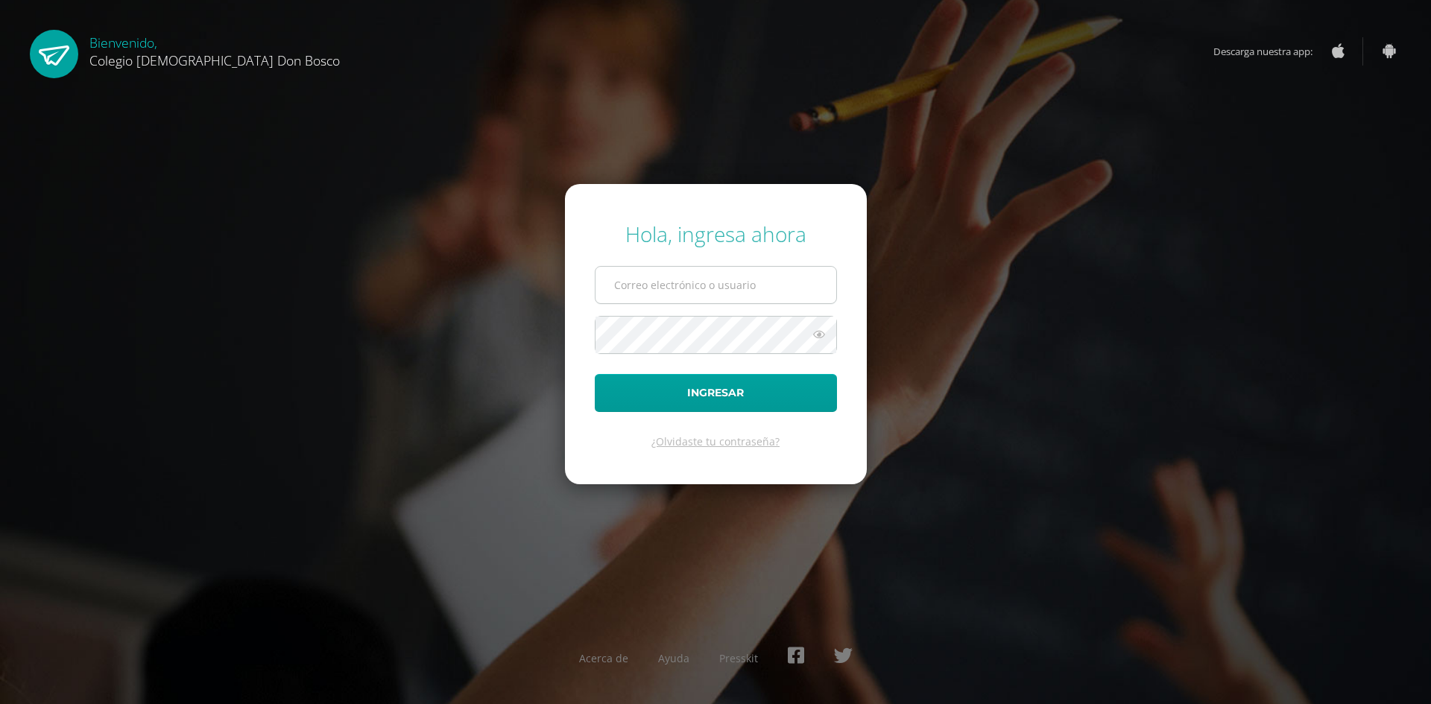
click at [731, 286] on input "text" at bounding box center [716, 285] width 241 height 37
type input "shernandez@donbosco.edu.gt"
click at [595, 374] on button "Ingresar" at bounding box center [716, 393] width 242 height 38
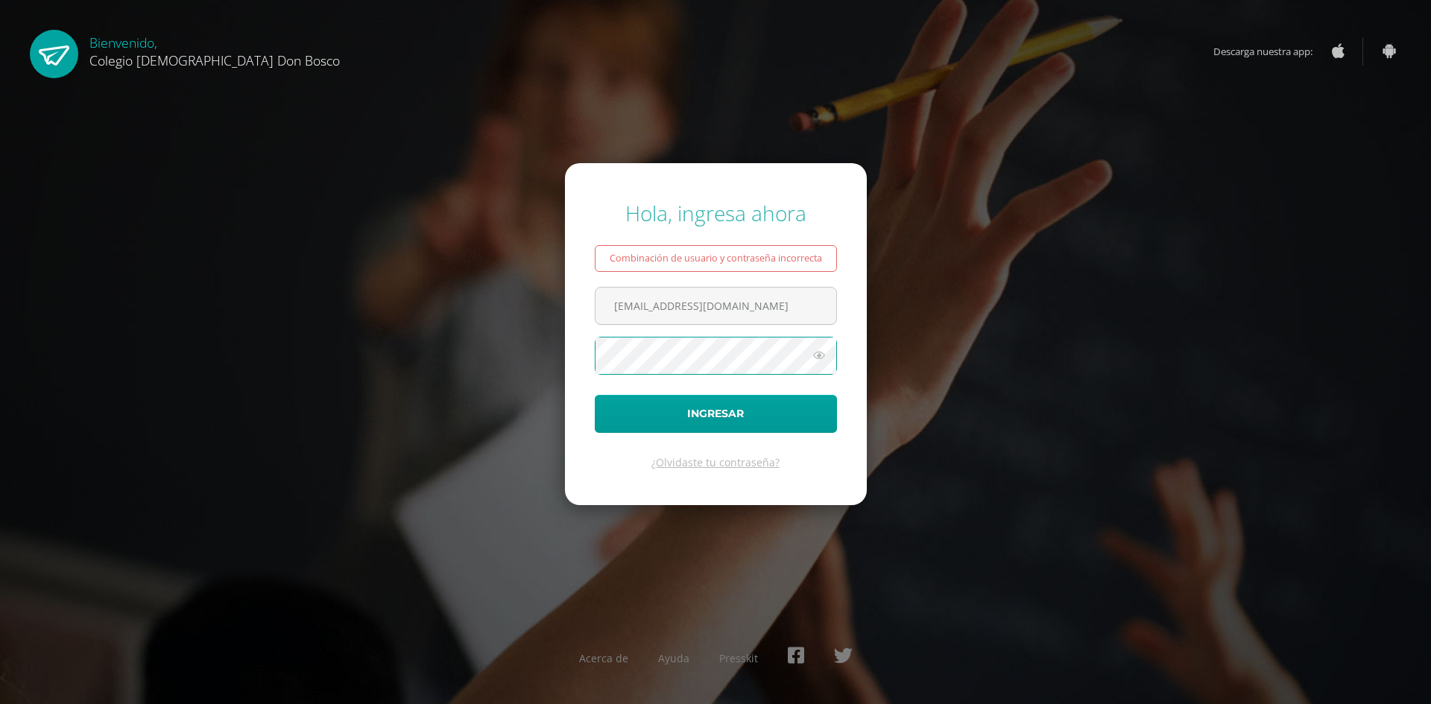
click at [595, 395] on button "Ingresar" at bounding box center [716, 414] width 242 height 38
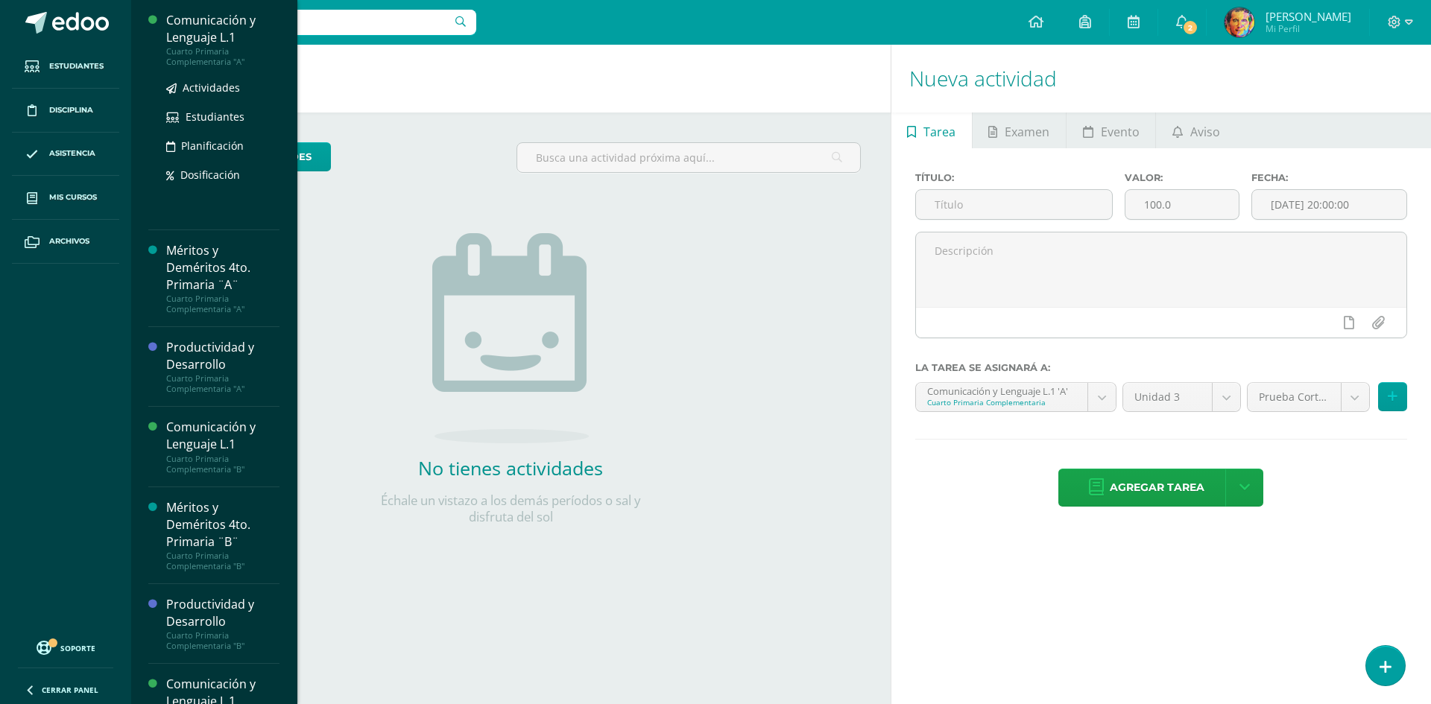
click at [194, 37] on div "Comunicación y Lenguaje L.1" at bounding box center [222, 29] width 113 height 34
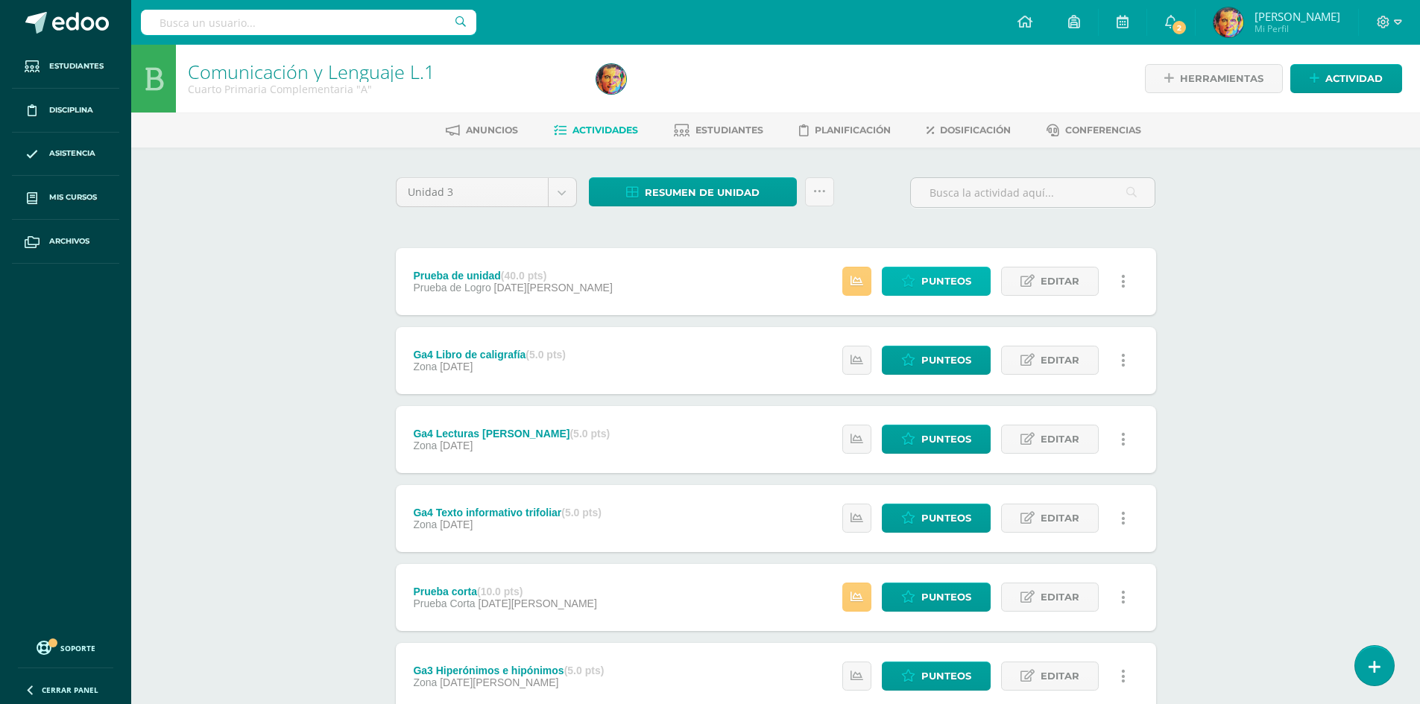
click at [957, 288] on span "Punteos" at bounding box center [946, 282] width 50 height 28
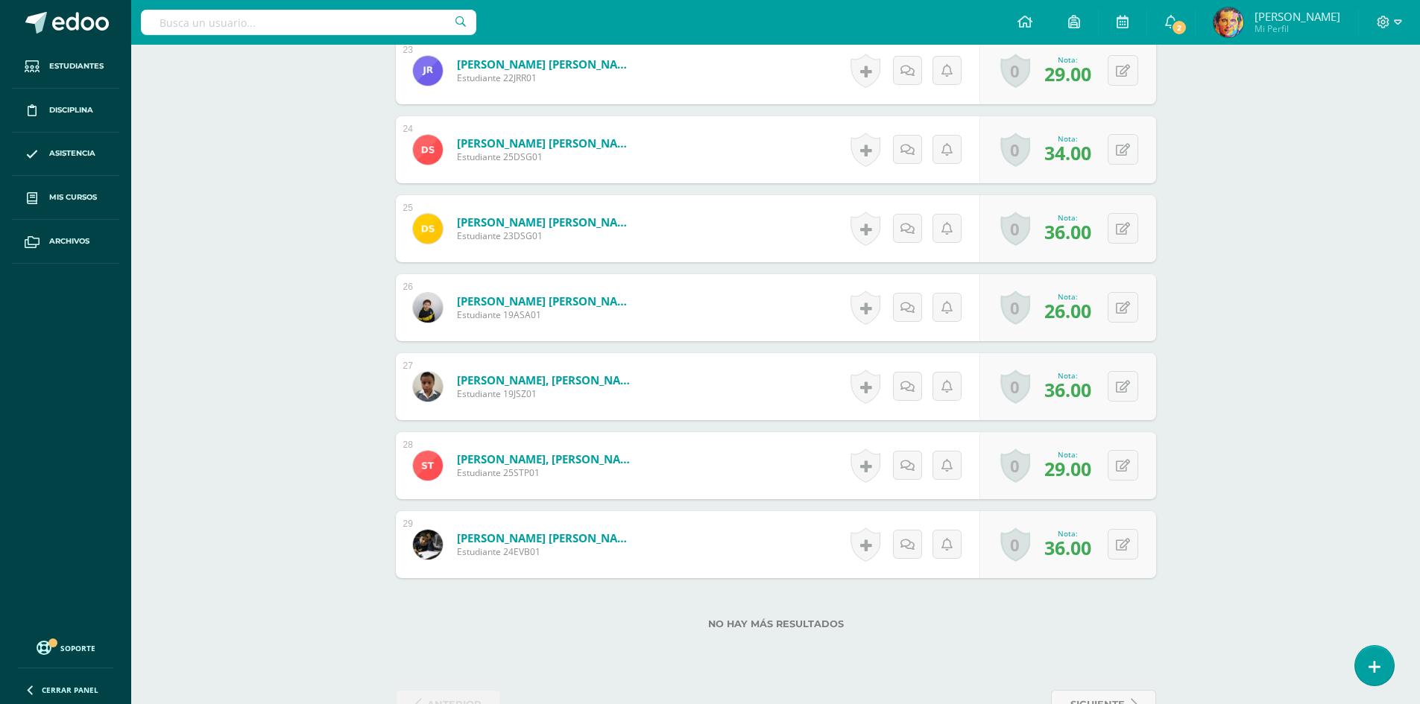
scroll to position [2264, 0]
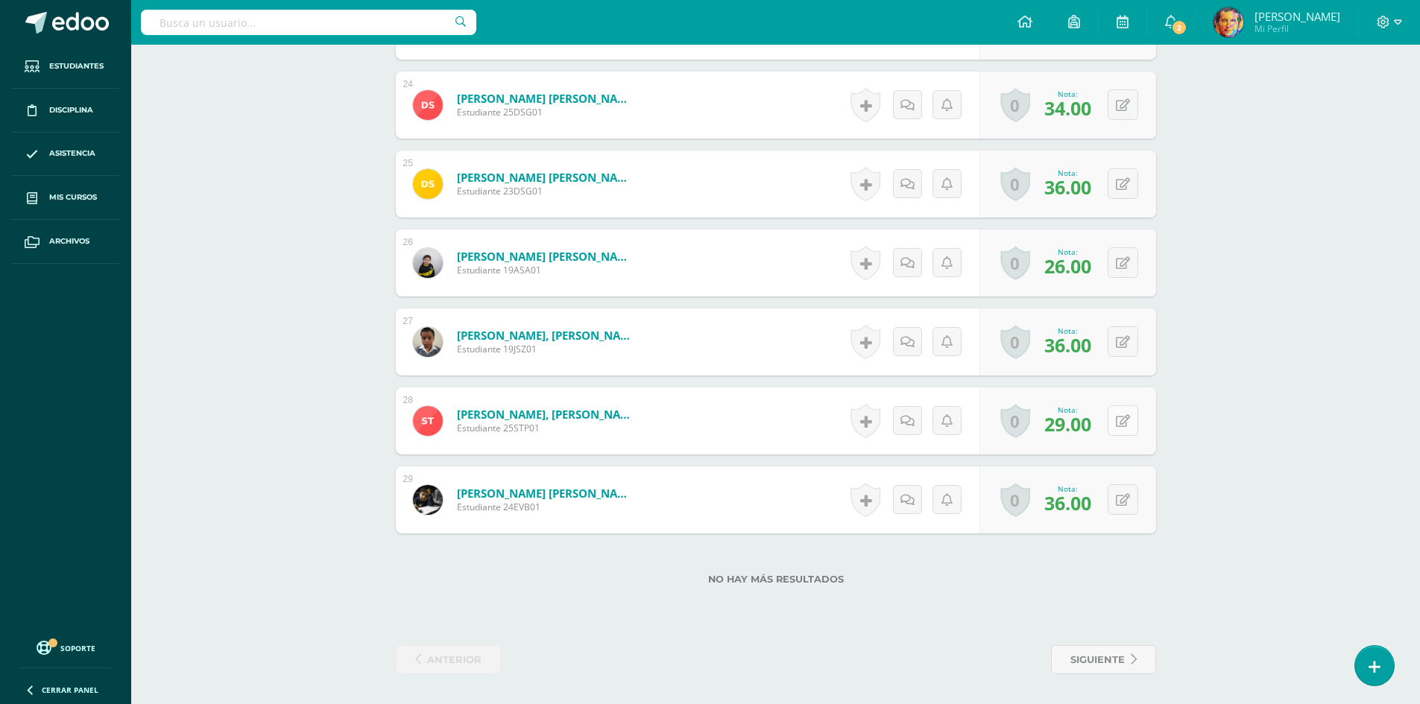
click at [1125, 420] on icon at bounding box center [1123, 421] width 14 height 13
type input "30"
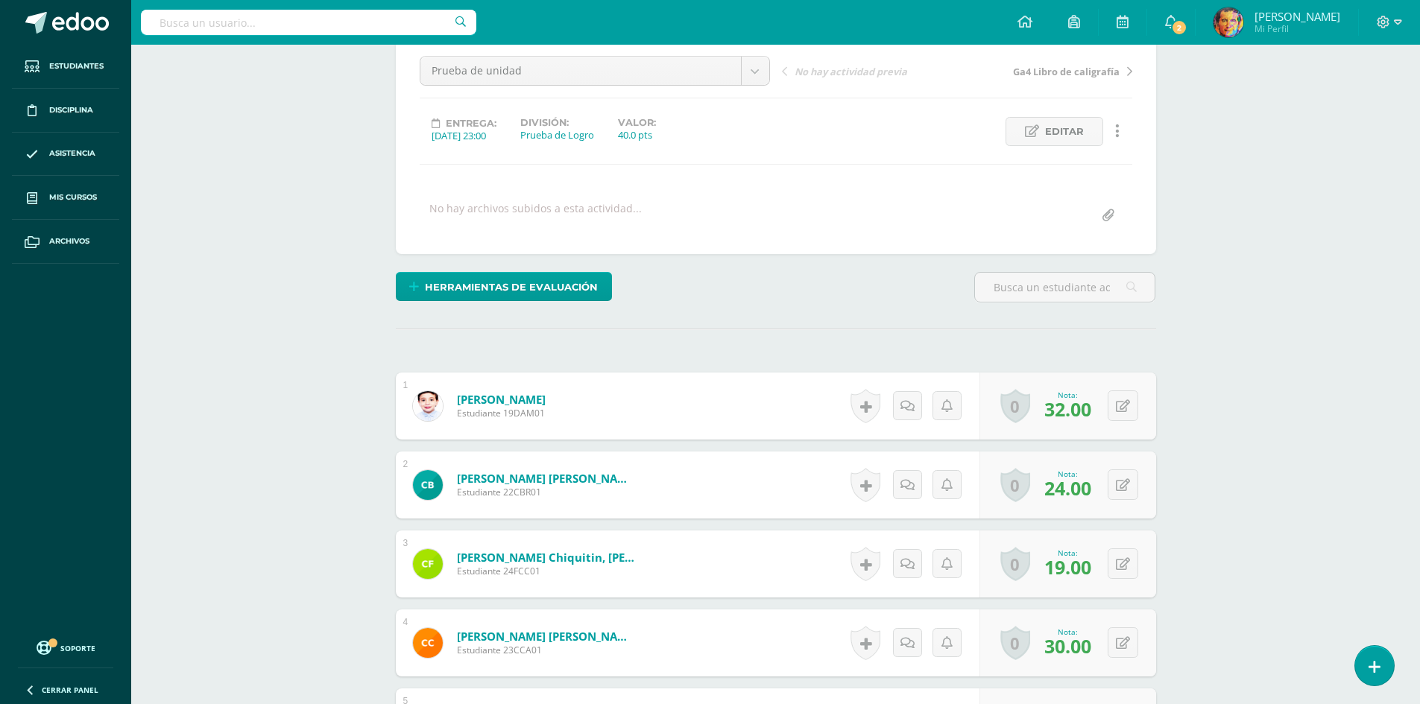
scroll to position [149, 0]
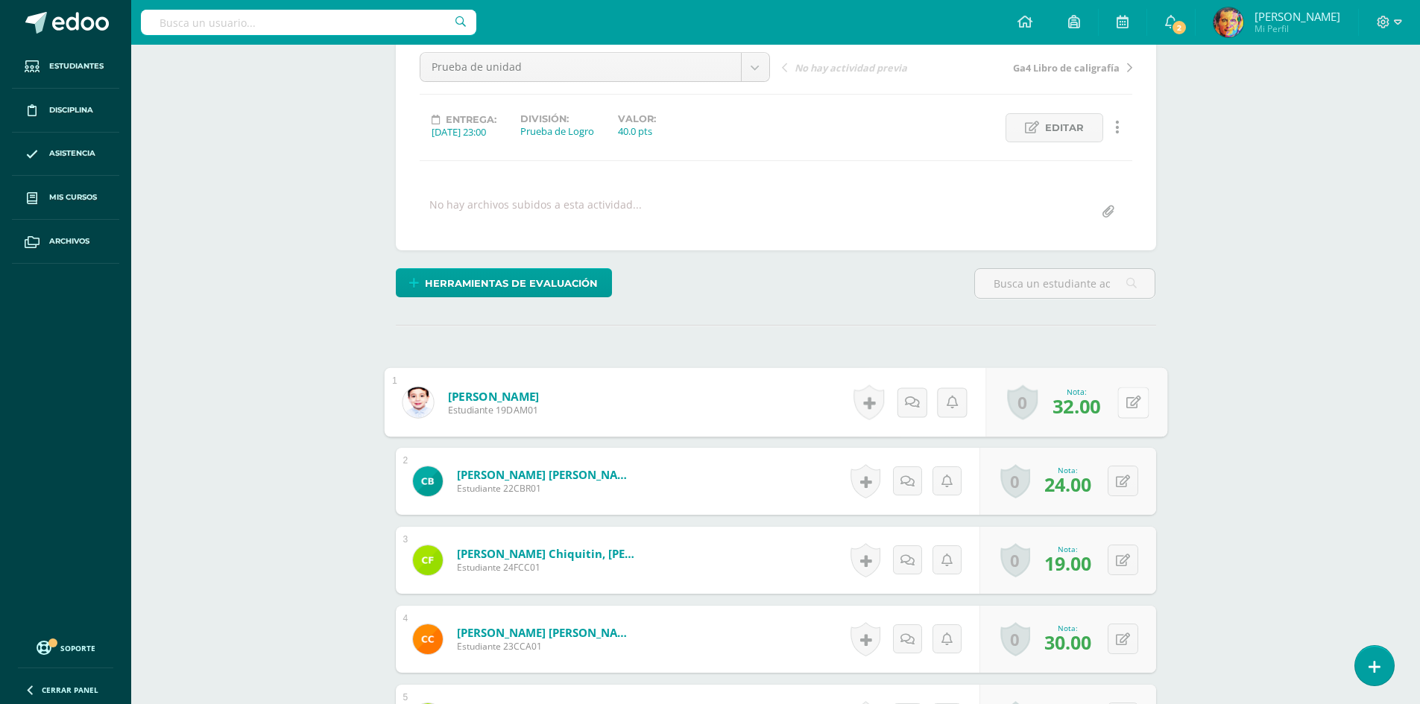
click at [1125, 400] on icon at bounding box center [1132, 402] width 15 height 13
type input "33"
click at [1093, 412] on icon at bounding box center [1093, 407] width 13 height 13
click at [1032, 19] on icon at bounding box center [1024, 21] width 15 height 13
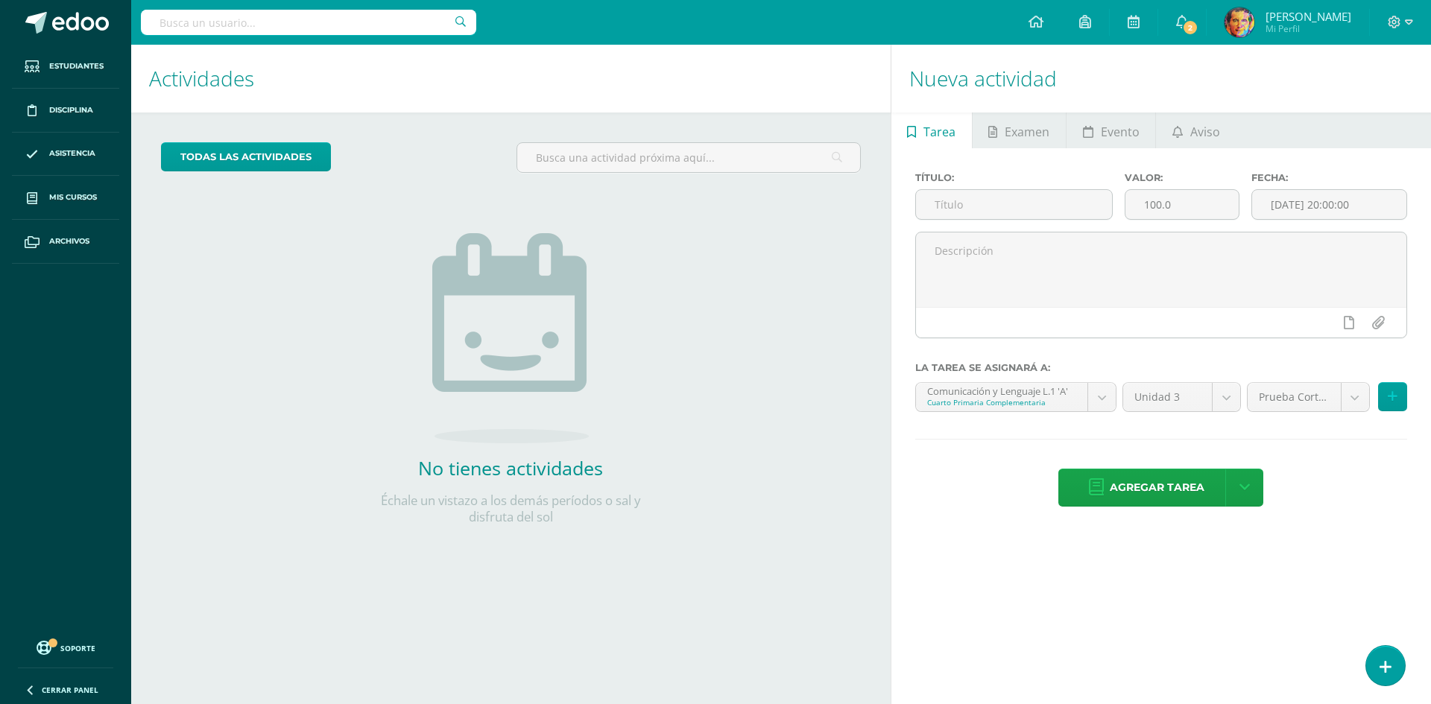
click at [979, 323] on div at bounding box center [1161, 322] width 490 height 31
click at [814, 335] on div "todas las Actividades No tienes actividades Échale un vistazo a los demás perío…" at bounding box center [511, 343] width 760 height 461
click at [1410, 22] on icon at bounding box center [1409, 21] width 8 height 5
click at [1381, 102] on span "Cerrar sesión" at bounding box center [1362, 102] width 67 height 14
